Goal: Task Accomplishment & Management: Manage account settings

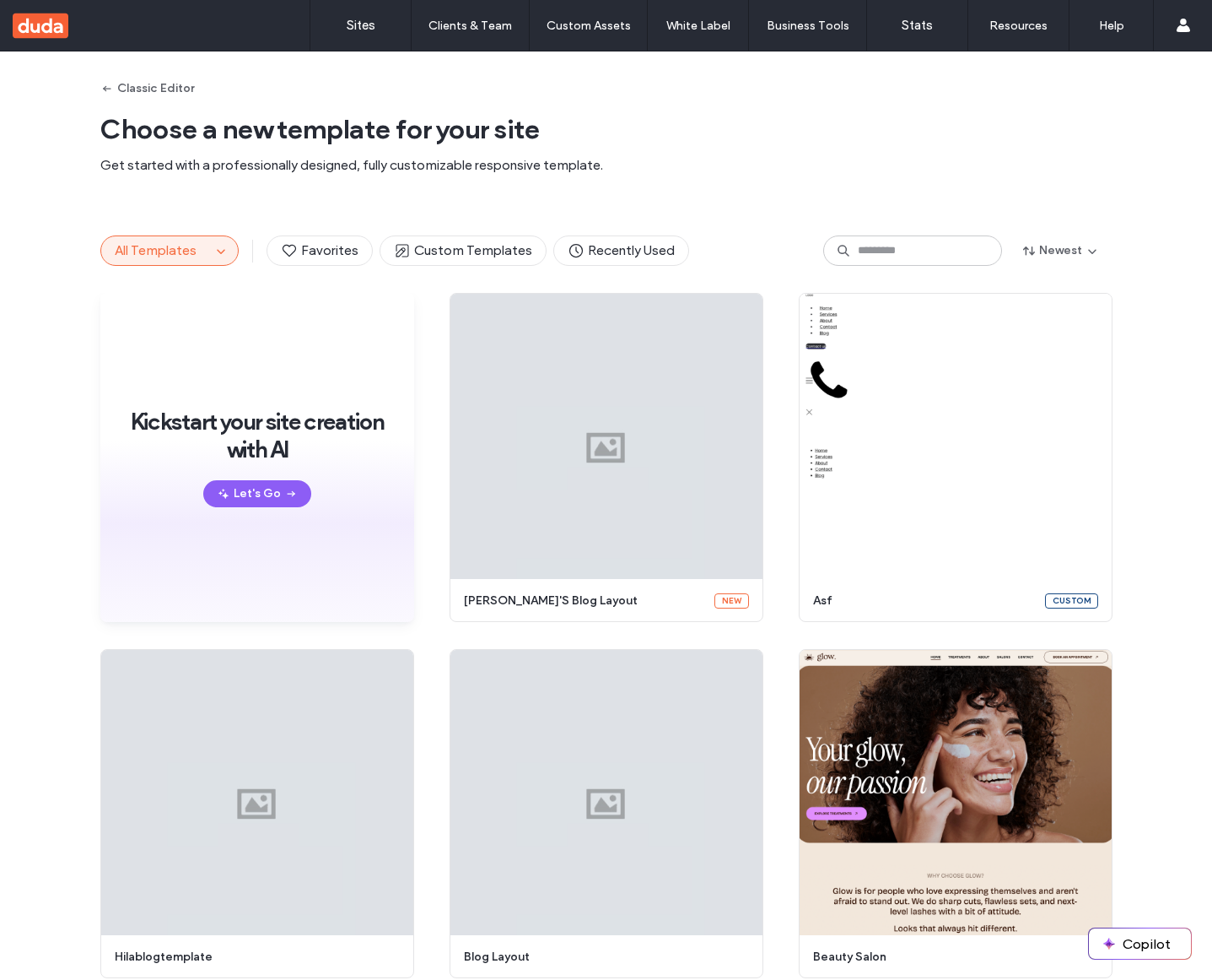
click at [563, 234] on div "All Templates Favorites Custom Templates Recently Used Newest" at bounding box center [607, 250] width 1012 height 84
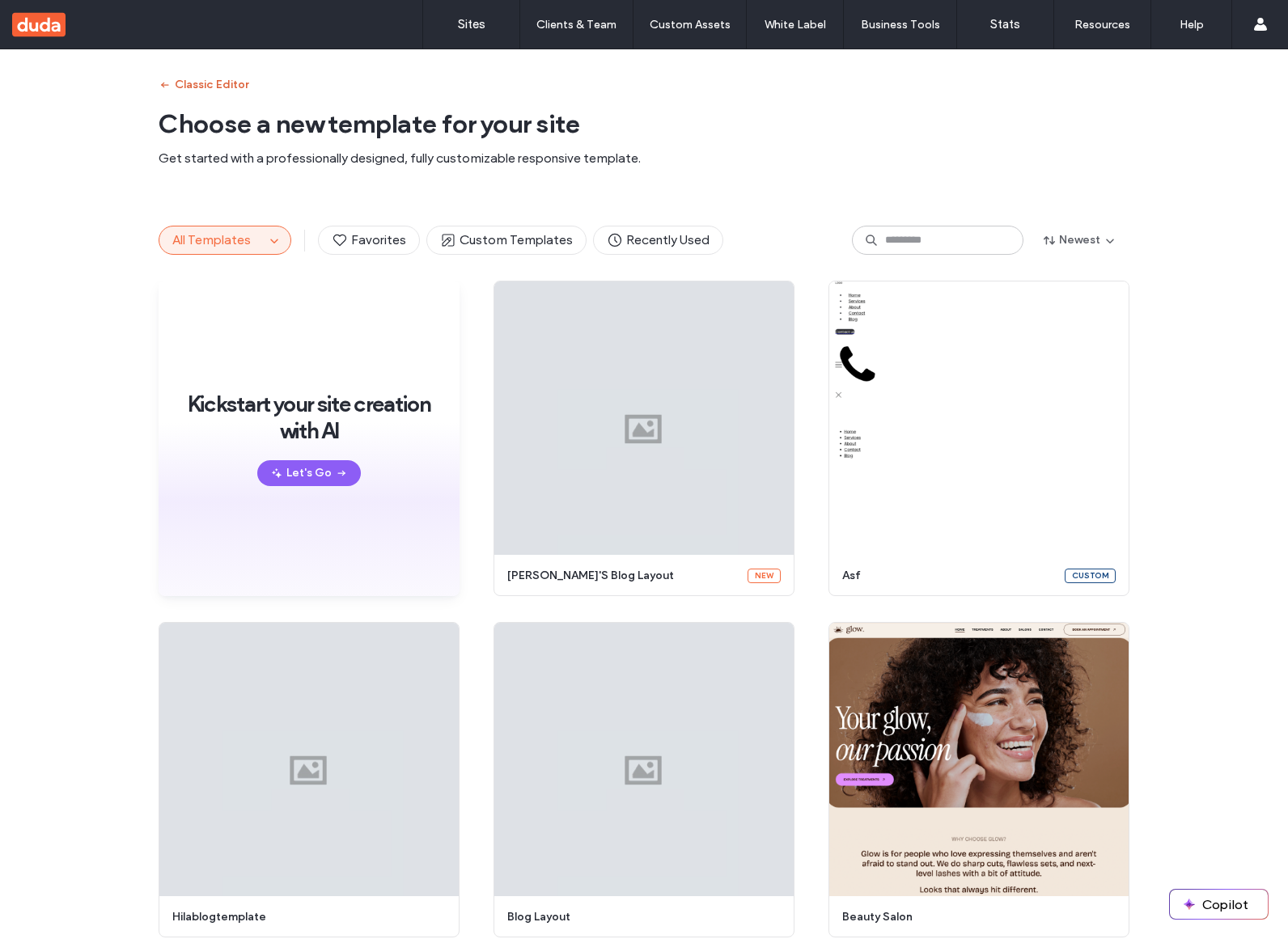
click at [201, 75] on button "Classic Editor" at bounding box center [203, 85] width 90 height 26
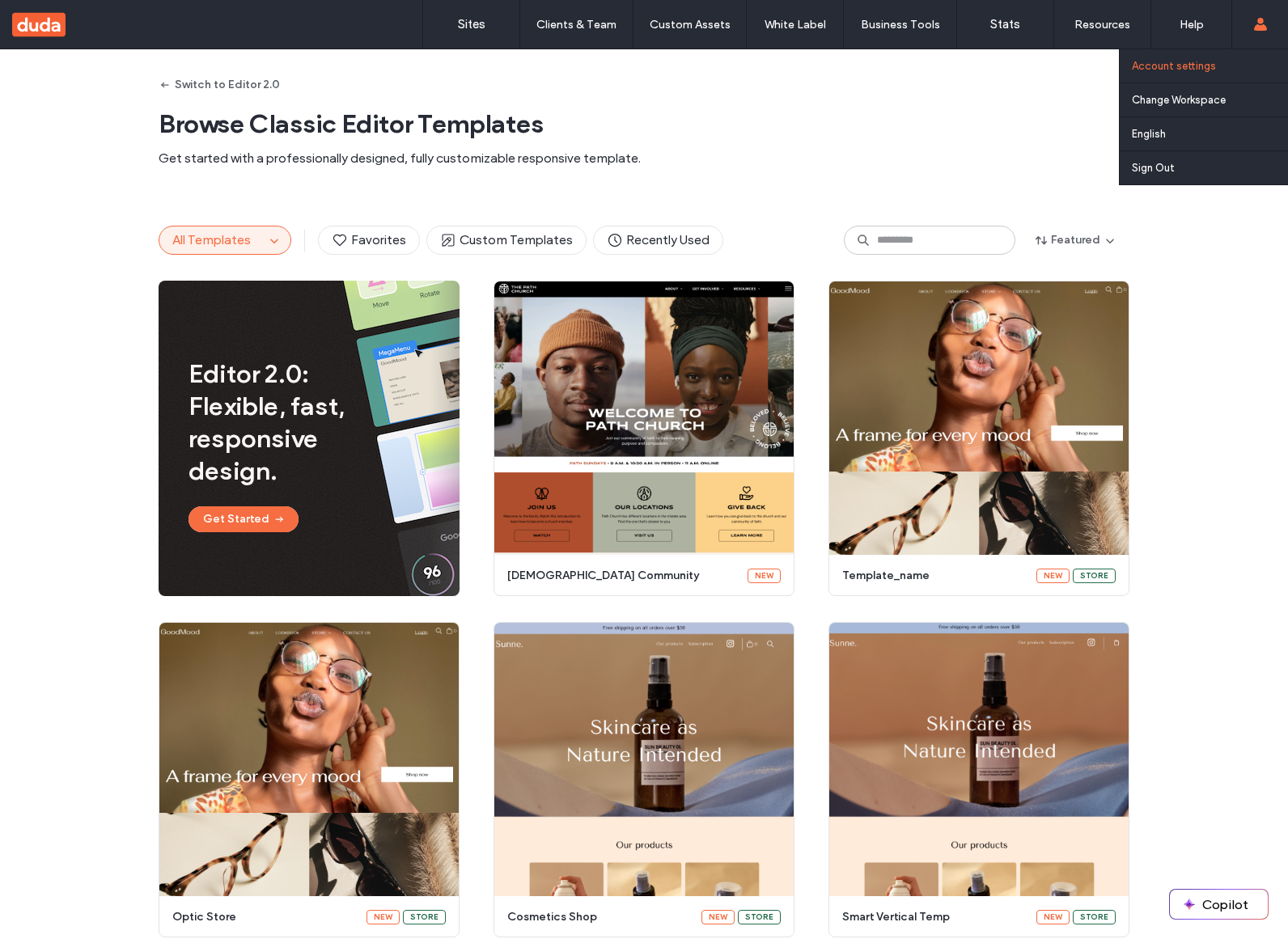
click at [1162, 75] on link "Account settings" at bounding box center [1209, 66] width 156 height 33
